Goal: Book appointment/travel/reservation

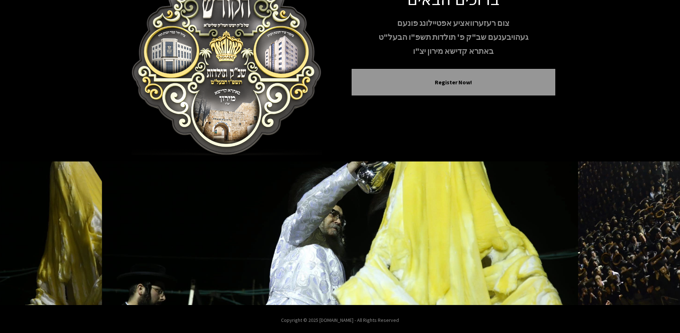
scroll to position [68, 0]
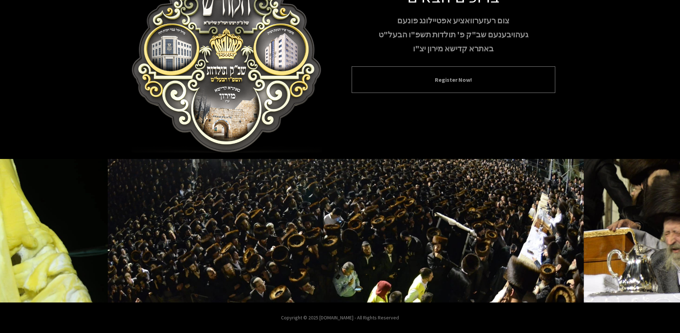
click at [427, 85] on div "Register Now!" at bounding box center [454, 79] width 204 height 27
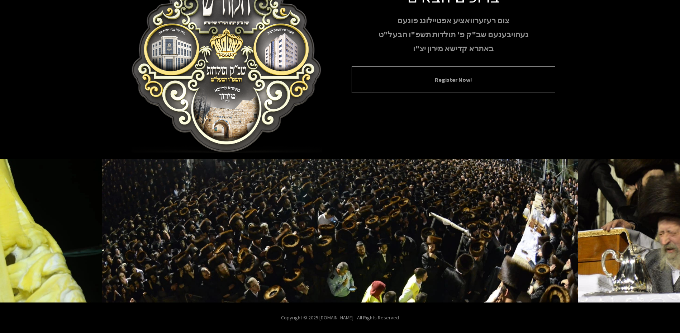
click at [418, 82] on button "Register Now!" at bounding box center [454, 79] width 186 height 9
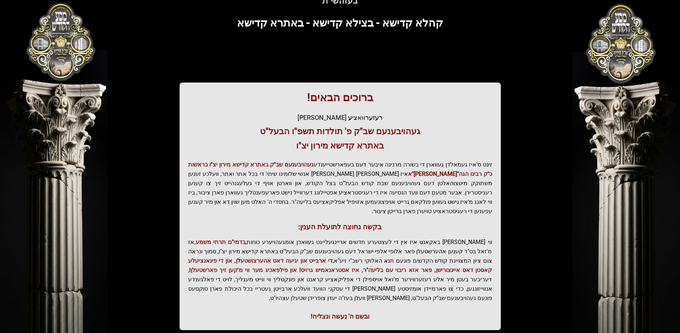
scroll to position [82, 0]
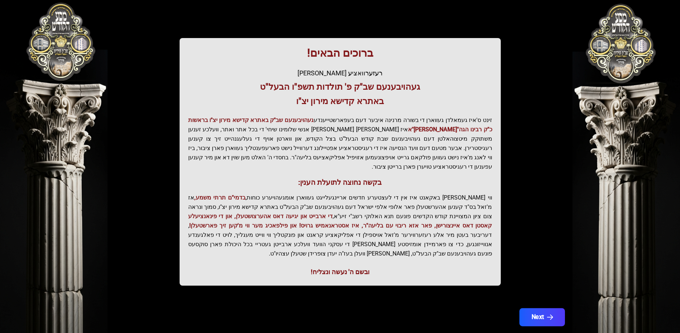
click at [536, 308] on button "Next" at bounding box center [542, 317] width 46 height 18
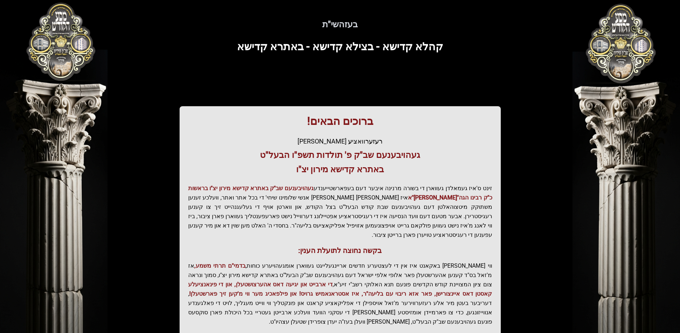
scroll to position [0, 0]
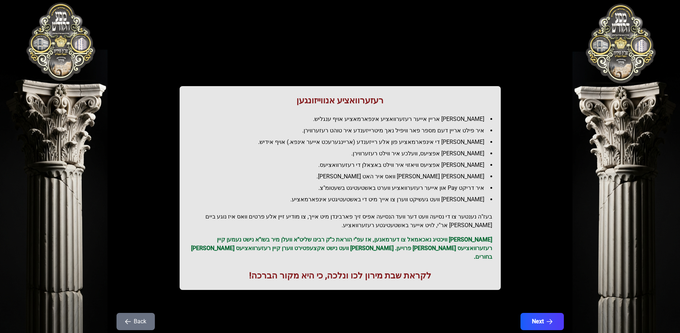
click at [536, 303] on div "רעזערוואציע אנווייזונגען איר לייגט אריין אייער רעזערוואציע אינפארמאציע אויף ענג…" at bounding box center [340, 177] width 459 height 321
click at [540, 315] on button "Next" at bounding box center [542, 321] width 46 height 18
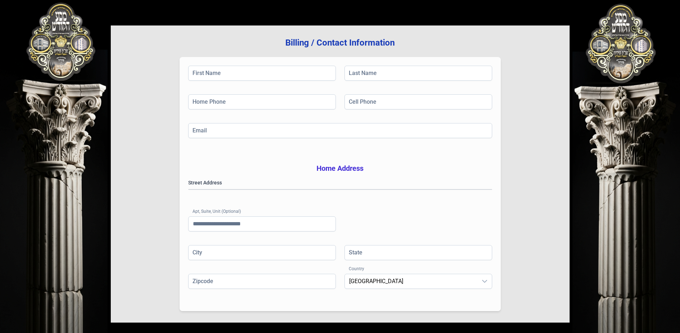
scroll to position [111, 0]
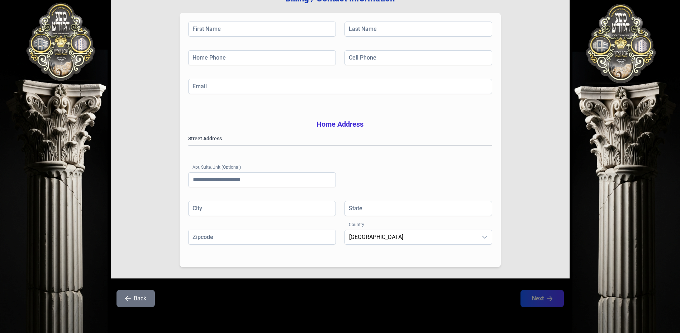
click at [136, 299] on button "Back" at bounding box center [136, 298] width 38 height 17
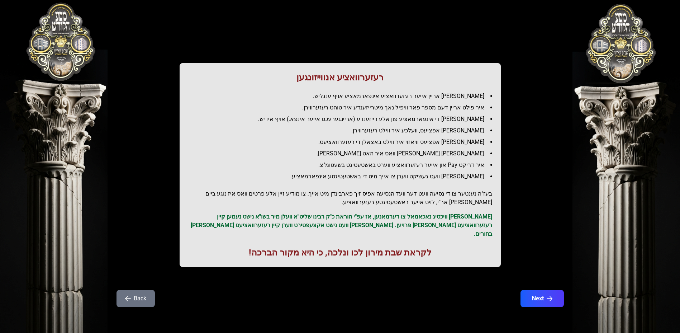
scroll to position [0, 0]
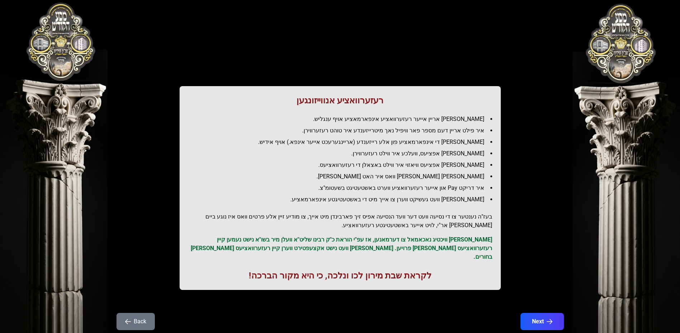
click at [137, 297] on div "רעזערוואציע אנווייזונגען איר לייגט אריין אייער רעזערוואציע אינפארמאציע אויף ענג…" at bounding box center [340, 177] width 459 height 321
click at [139, 296] on div "רעזערוואציע אנווייזונגען איר לייגט אריין אייער רעזערוואציע אינפארמאציע אויף ענג…" at bounding box center [340, 177] width 459 height 321
click at [143, 319] on button "Back" at bounding box center [136, 321] width 38 height 17
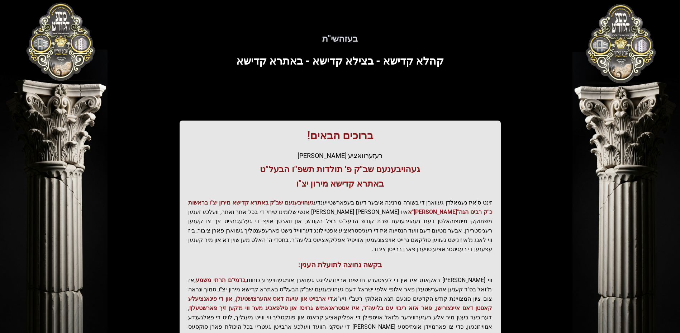
click at [142, 313] on div "בעזהשי"ת קהלא קדישא - בצילא קדישא - באתרא קדישא ברוכים הבאים! רעזערוואציע אפטיי…" at bounding box center [340, 198] width 459 height 362
drag, startPoint x: 234, startPoint y: 59, endPoint x: 328, endPoint y: 41, distance: 95.4
click at [328, 41] on div "בעזהשי"ת קהלא קדישא - בצילא קדישא - באתרא קדישא ברוכים הבאים! רעזערוואציע אפטיי…" at bounding box center [340, 198] width 459 height 362
drag, startPoint x: 328, startPoint y: 41, endPoint x: 326, endPoint y: 37, distance: 4.3
click at [326, 37] on h5 "בעזהשי"ת" at bounding box center [340, 38] width 436 height 11
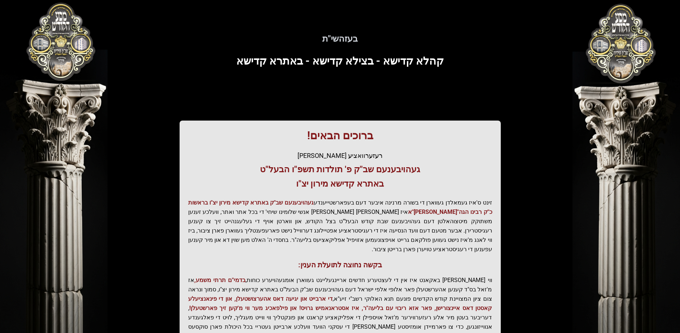
click at [323, 37] on h5 "בעזהשי"ת" at bounding box center [340, 38] width 436 height 11
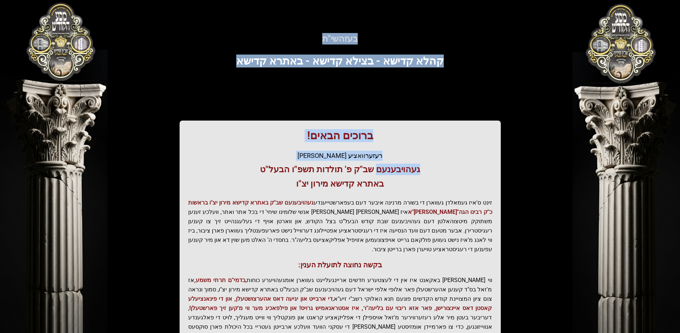
drag, startPoint x: 323, startPoint y: 37, endPoint x: 453, endPoint y: 166, distance: 183.1
click at [453, 166] on div "בעזהשי"ת קהלא קדישא - בצילא קדישא - באתרא קדישא ברוכים הבאים! רעזערוואציע אפטיי…" at bounding box center [340, 198] width 459 height 362
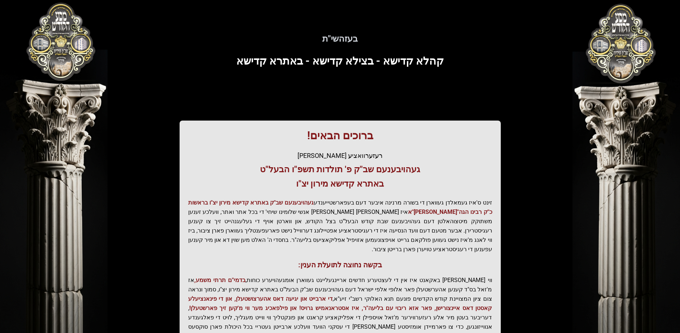
click at [376, 197] on div "ברוכים הבאים! רעזערוואציע אפטיילונג פונעם געהויבענעם שב"ק פ' תולדות תשפ"ו הבעל"…" at bounding box center [340, 243] width 321 height 247
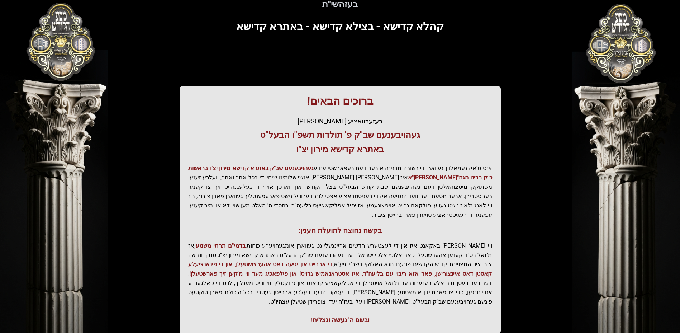
scroll to position [82, 0]
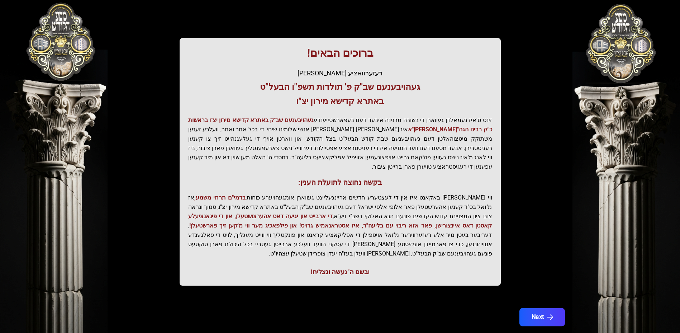
click at [534, 308] on button "Next" at bounding box center [542, 317] width 46 height 18
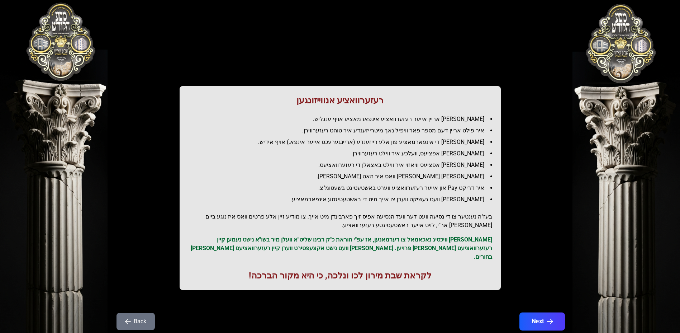
click at [533, 312] on button "Next" at bounding box center [542, 321] width 46 height 18
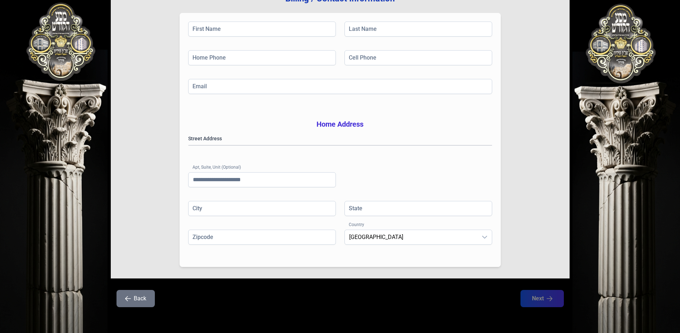
scroll to position [111, 0]
click at [189, 145] on gmp-place-autocomplete at bounding box center [189, 145] width 0 height 0
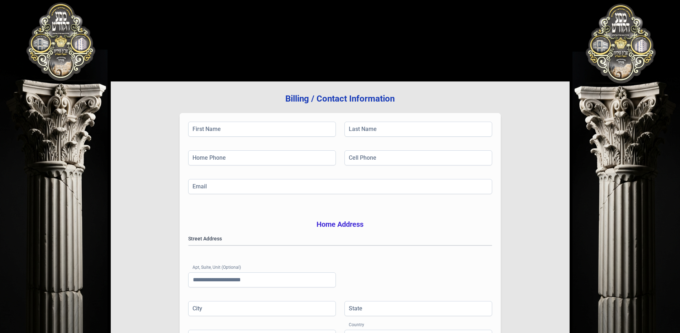
scroll to position [0, 0]
